Goal: Task Accomplishment & Management: Manage account settings

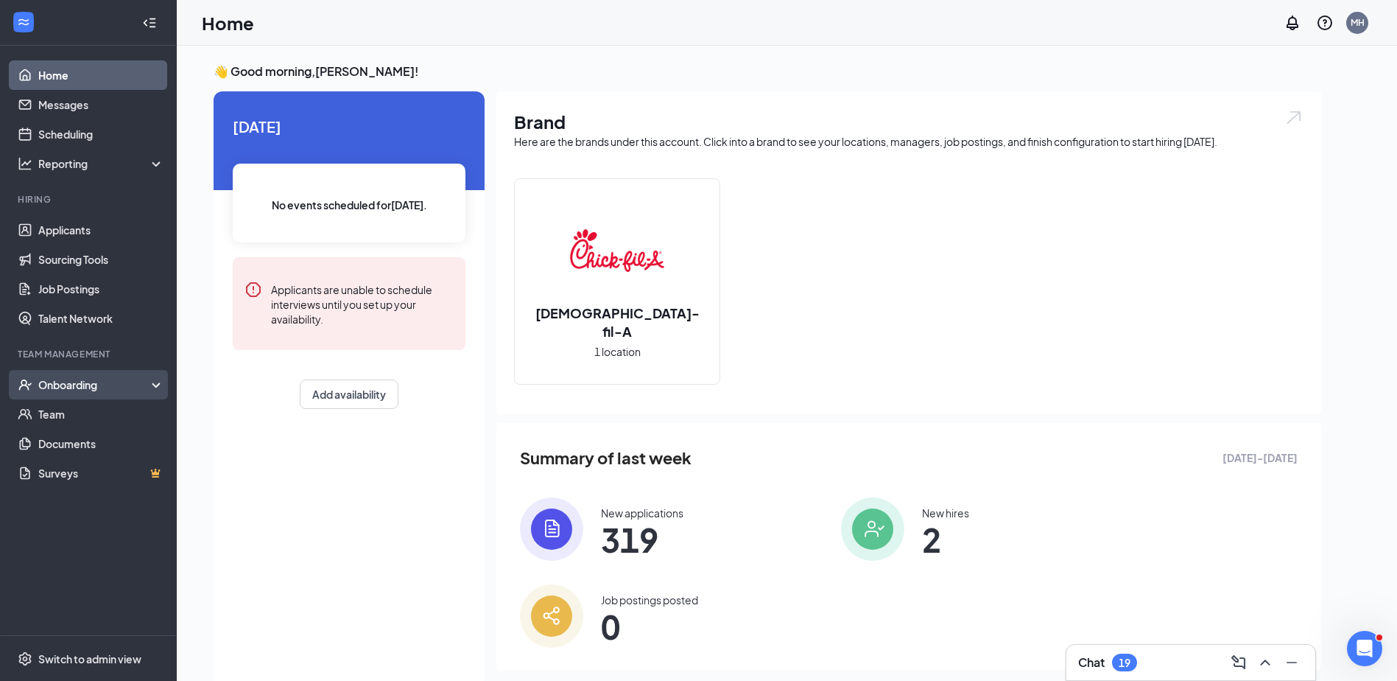
click at [81, 380] on div "Onboarding" at bounding box center [94, 384] width 113 height 15
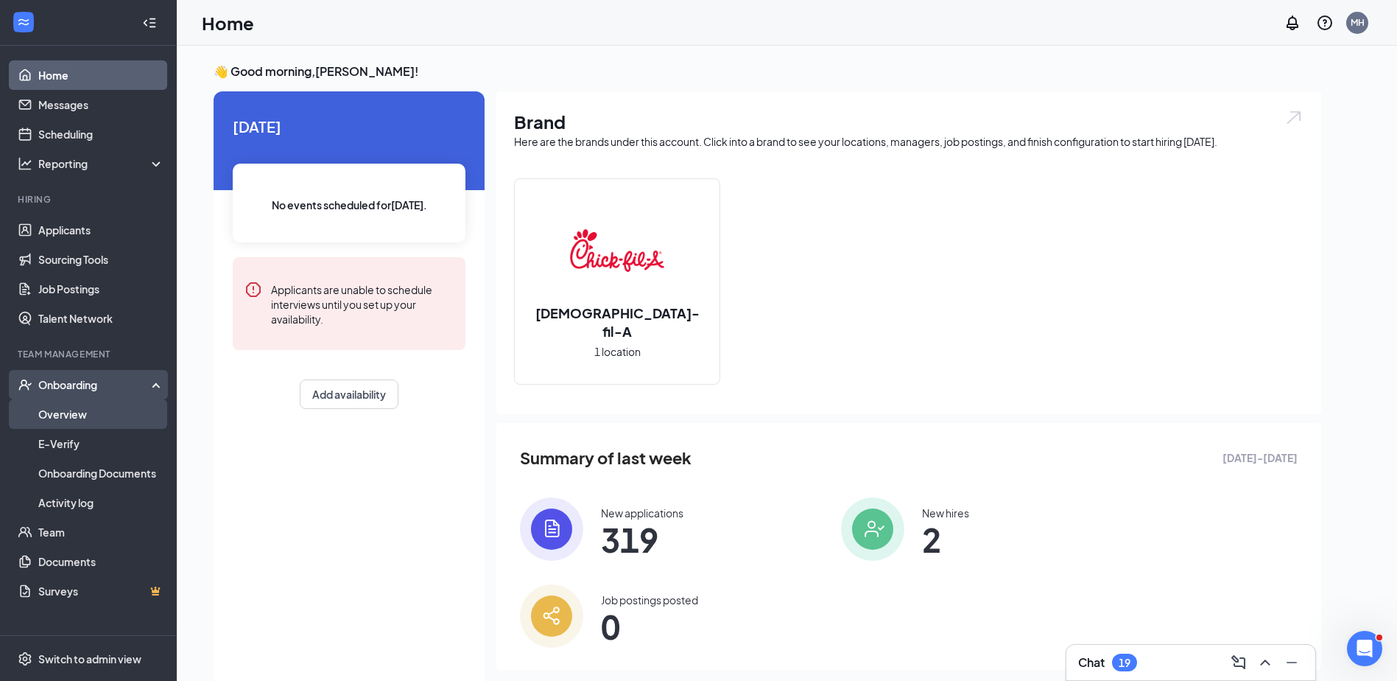
click at [73, 415] on link "Overview" at bounding box center [101, 413] width 126 height 29
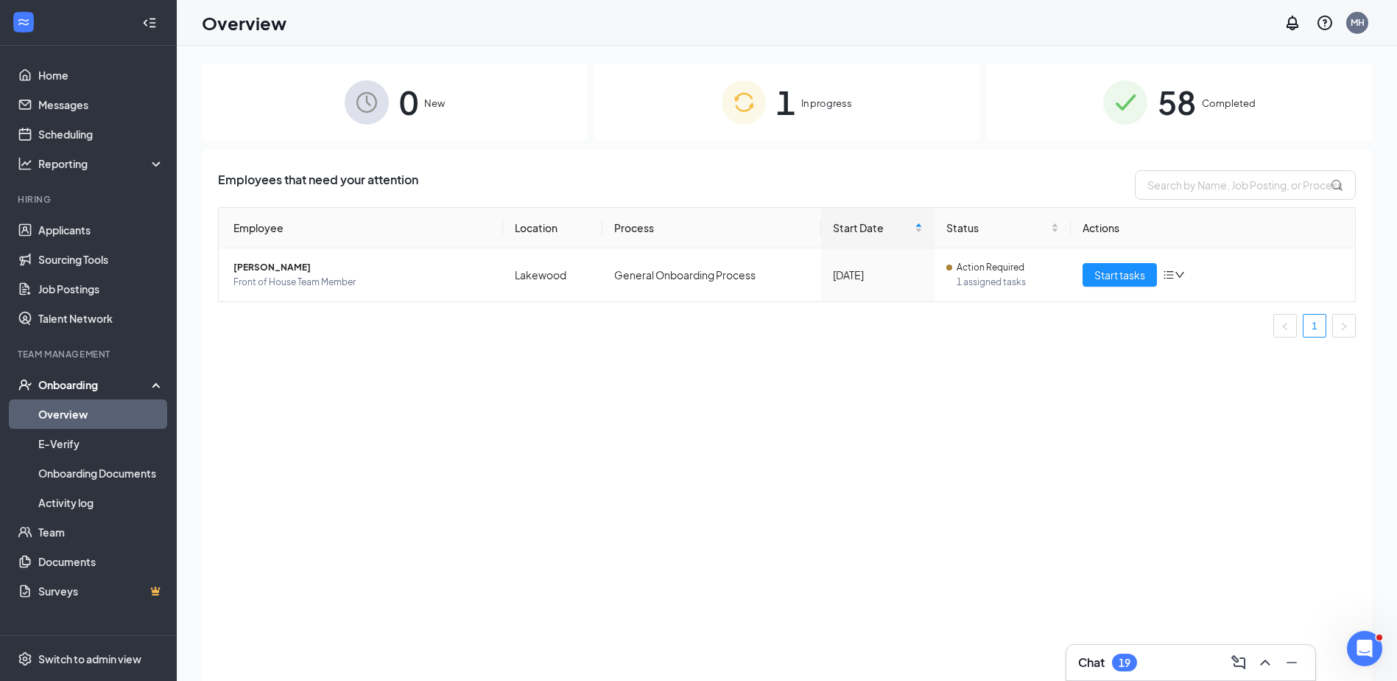
click at [812, 108] on span "In progress" at bounding box center [826, 103] width 51 height 15
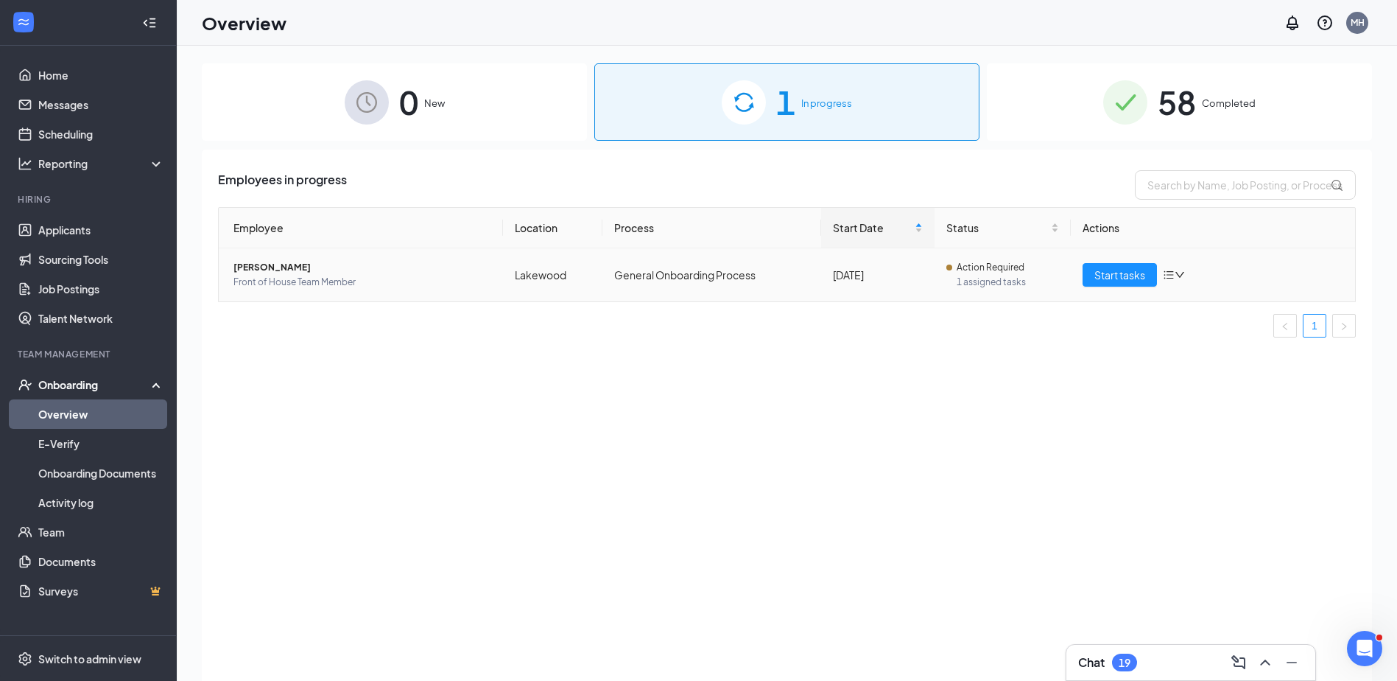
click at [1189, 272] on div "Start tasks" at bounding box center [1213, 275] width 261 height 24
click at [1182, 272] on icon "down" at bounding box center [1180, 275] width 10 height 10
click at [293, 274] on span "[PERSON_NAME]" at bounding box center [362, 267] width 258 height 15
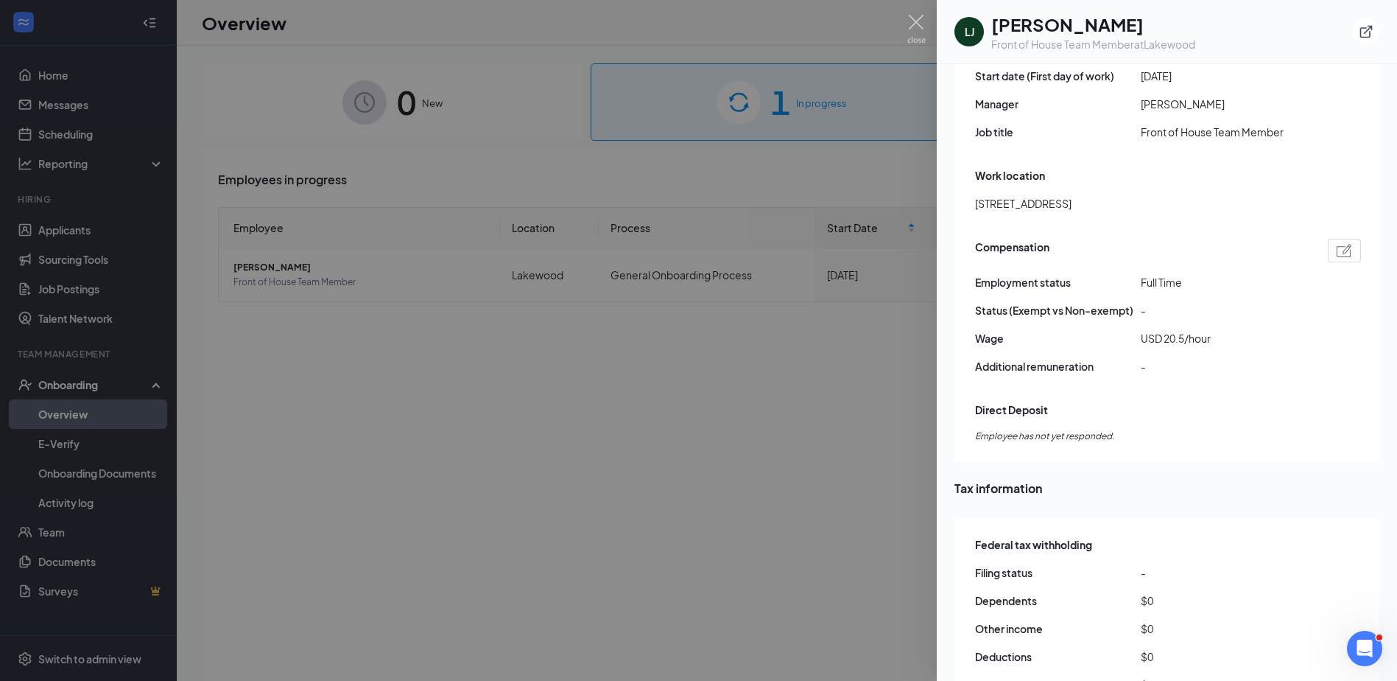
scroll to position [1303, 0]
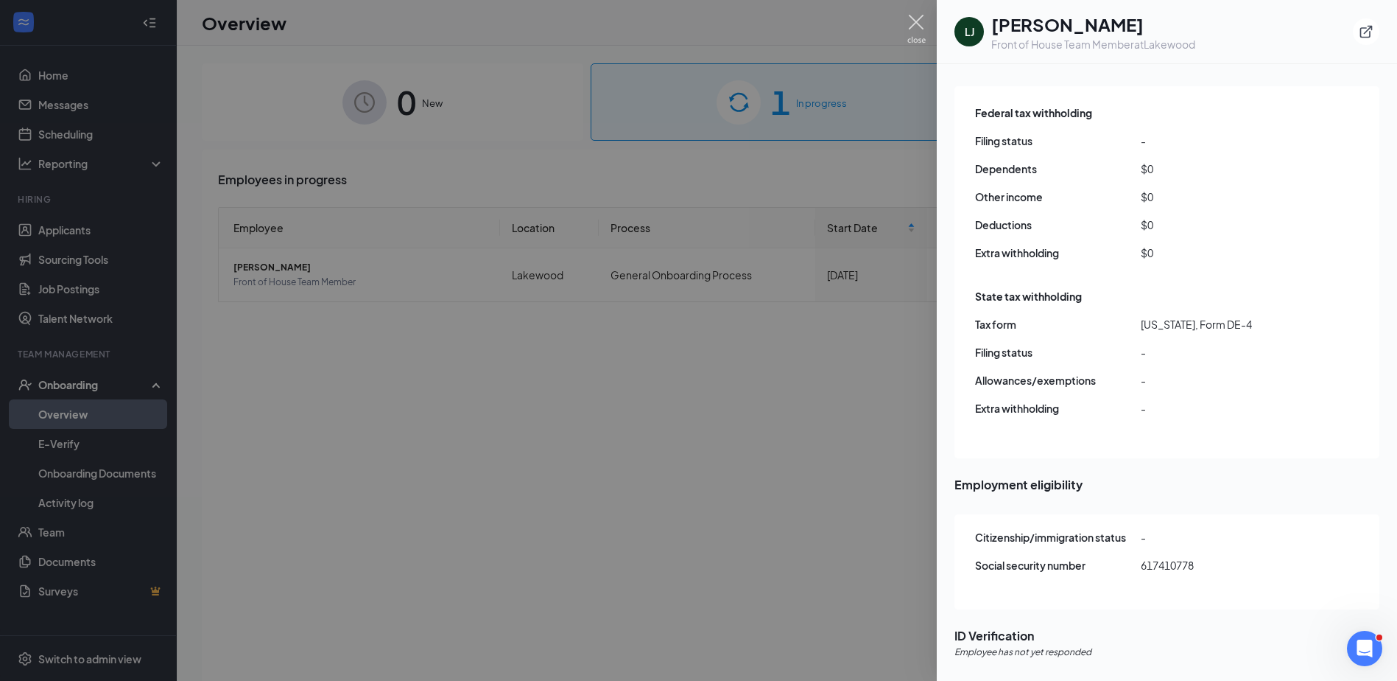
click at [914, 21] on img at bounding box center [916, 29] width 18 height 29
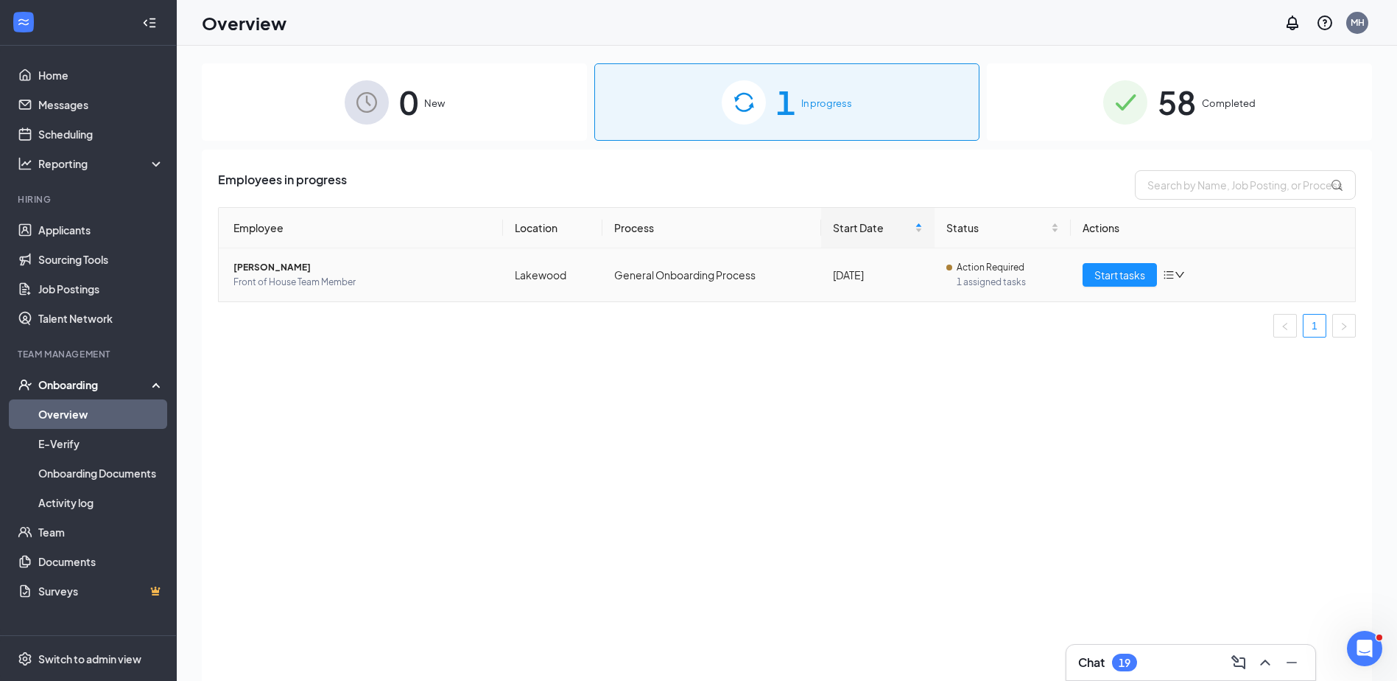
click at [1173, 275] on icon "bars" at bounding box center [1169, 275] width 12 height 12
click at [1108, 345] on div "Employee Location Process Start Date Status Actions [PERSON_NAME] Front of Hous…" at bounding box center [787, 278] width 1138 height 142
click at [983, 267] on span "Action Required" at bounding box center [991, 267] width 68 height 15
click at [292, 243] on th "Employee" at bounding box center [361, 228] width 284 height 41
click at [1187, 275] on div "Start tasks" at bounding box center [1213, 275] width 261 height 24
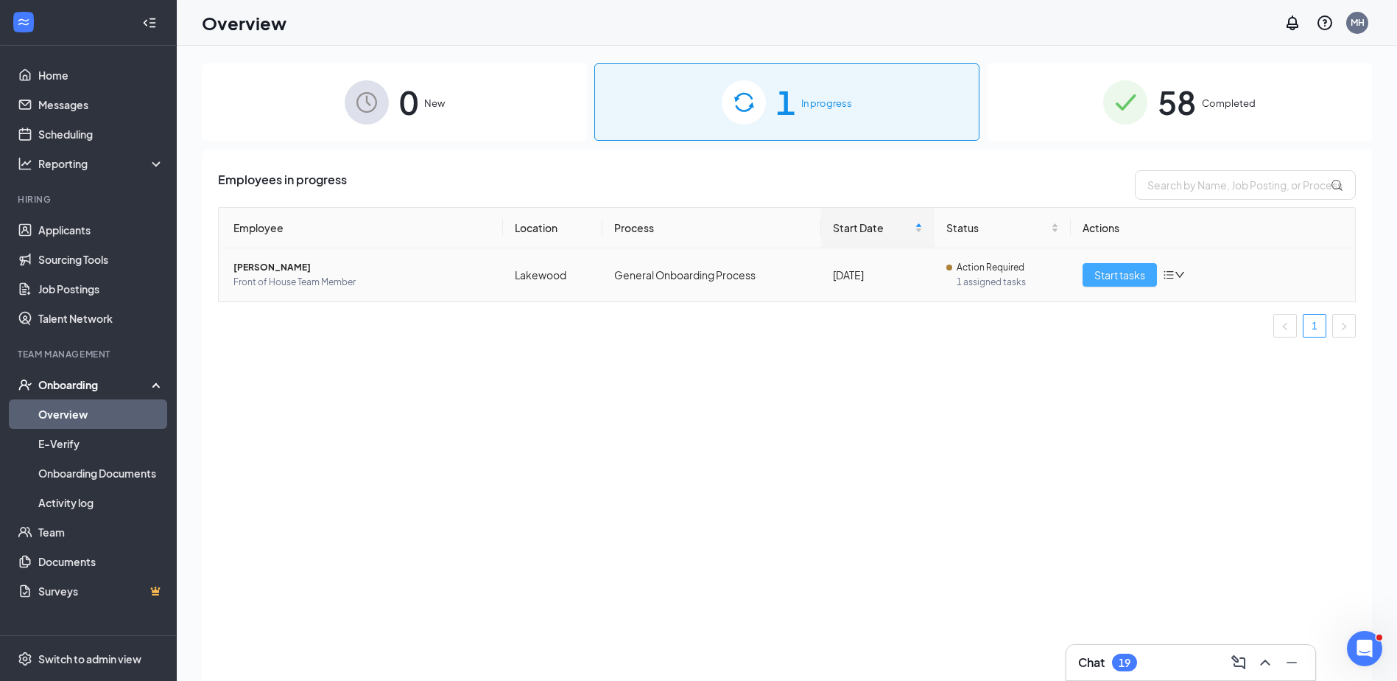
click at [1122, 267] on span "Start tasks" at bounding box center [1119, 275] width 51 height 16
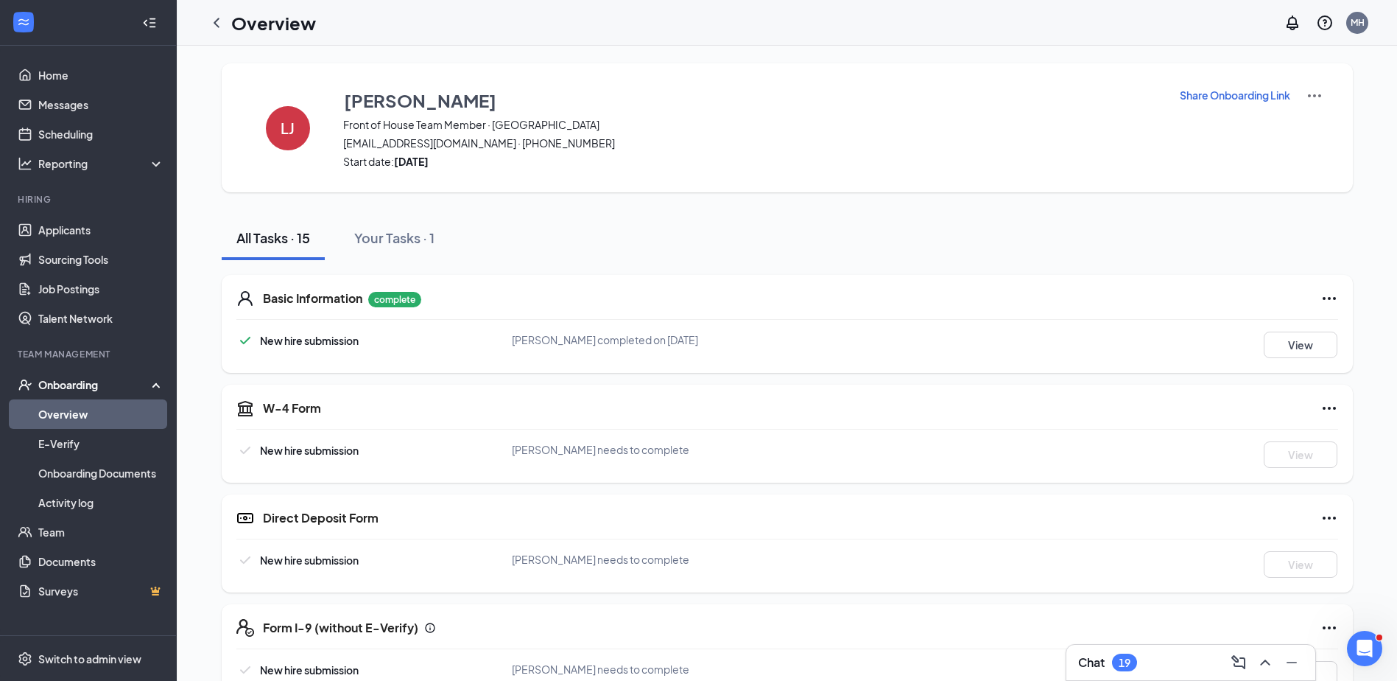
click at [1323, 90] on div "[PERSON_NAME] Front of House Team Member · [GEOGRAPHIC_DATA][EMAIL_ADDRESS][DOM…" at bounding box center [787, 127] width 1131 height 129
click at [1315, 93] on img at bounding box center [1315, 96] width 18 height 18
click at [1313, 93] on img at bounding box center [1315, 96] width 18 height 18
